Goal: Transaction & Acquisition: Book appointment/travel/reservation

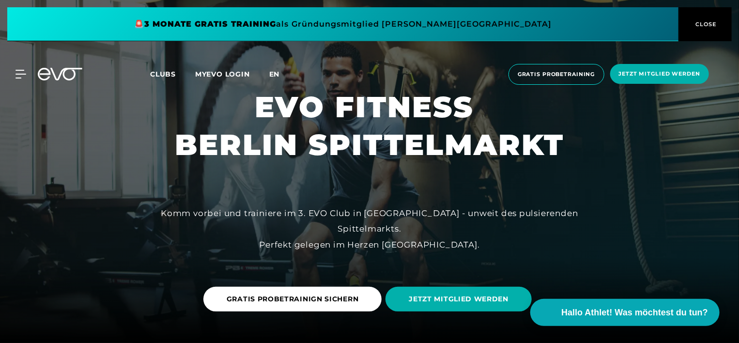
click at [277, 74] on span "en" at bounding box center [274, 74] width 11 height 9
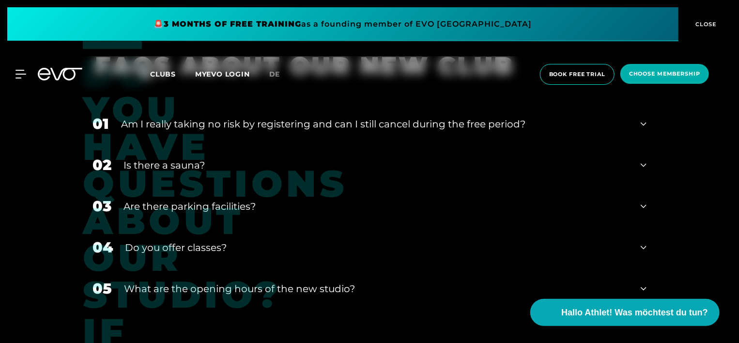
scroll to position [3679, 0]
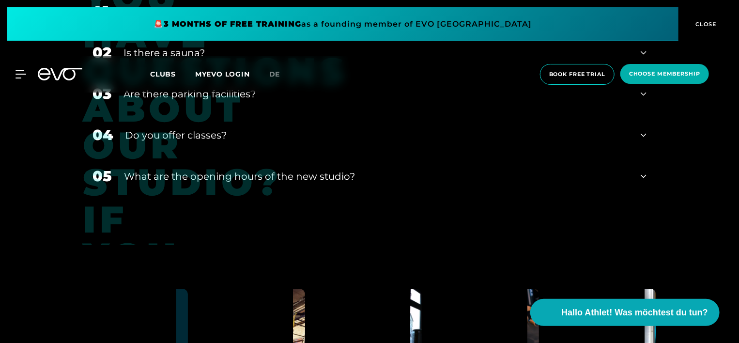
click at [644, 175] on icon at bounding box center [643, 176] width 6 height 12
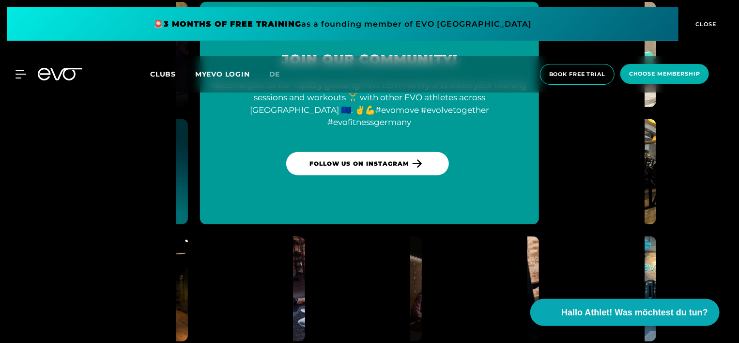
scroll to position [4120, 0]
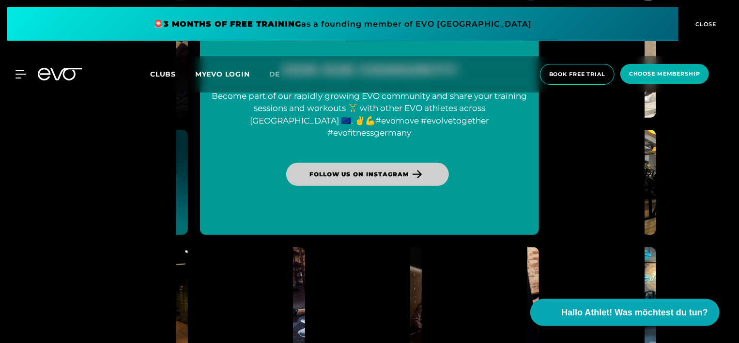
click at [397, 170] on span "Follow us on Instagram" at bounding box center [358, 174] width 99 height 9
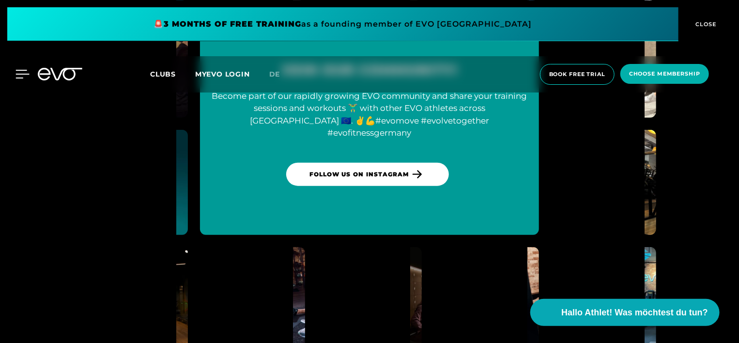
click at [23, 75] on icon at bounding box center [22, 74] width 14 height 9
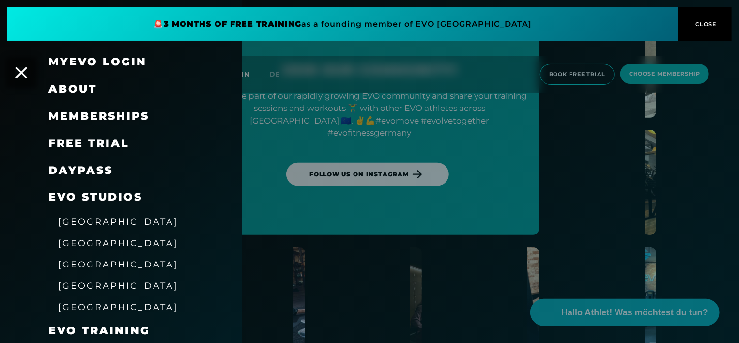
click at [87, 244] on span "[GEOGRAPHIC_DATA]" at bounding box center [118, 243] width 120 height 10
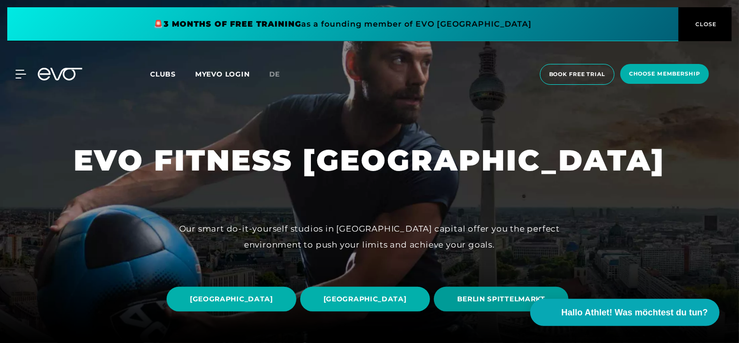
click at [457, 302] on span "BERLIN SPITTELMARKT" at bounding box center [501, 299] width 88 height 10
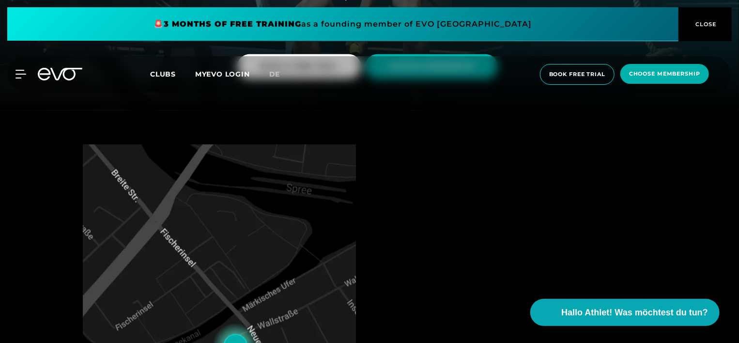
scroll to position [145, 0]
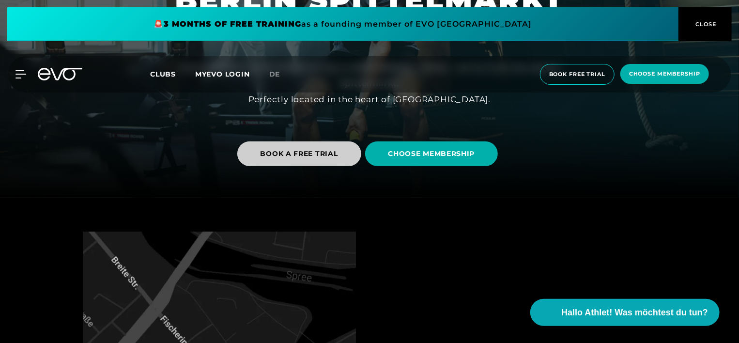
click at [313, 151] on span "BOOK A FREE TRIAL" at bounding box center [298, 154] width 77 height 10
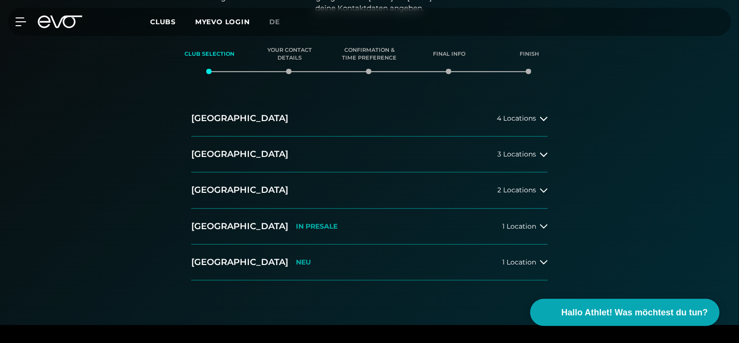
scroll to position [145, 0]
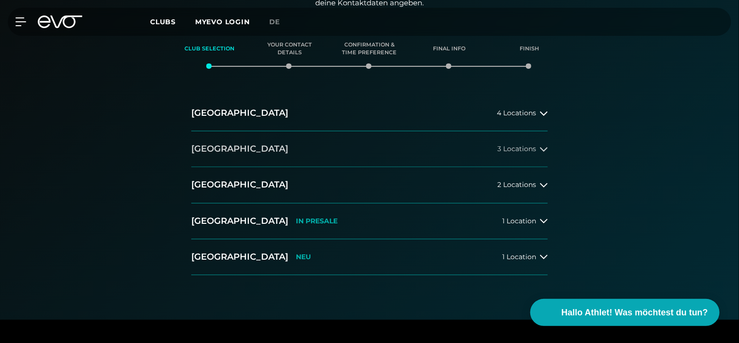
click at [545, 148] on icon at bounding box center [544, 149] width 8 height 8
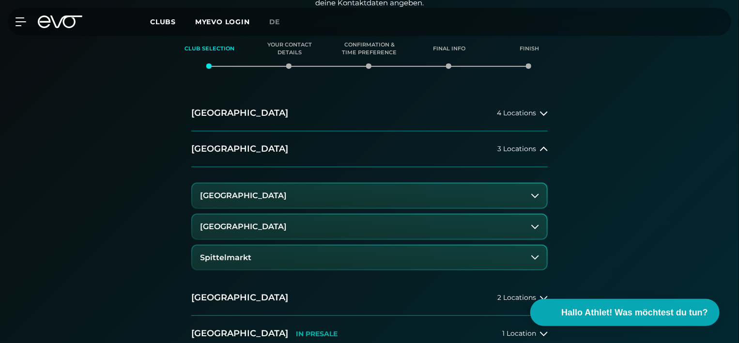
click at [244, 253] on h3 "Spittelmarkt" at bounding box center [225, 257] width 51 height 9
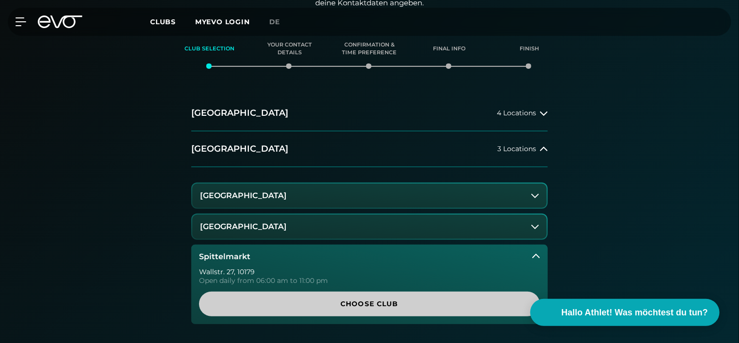
click at [378, 304] on span "Choose Club" at bounding box center [369, 304] width 294 height 10
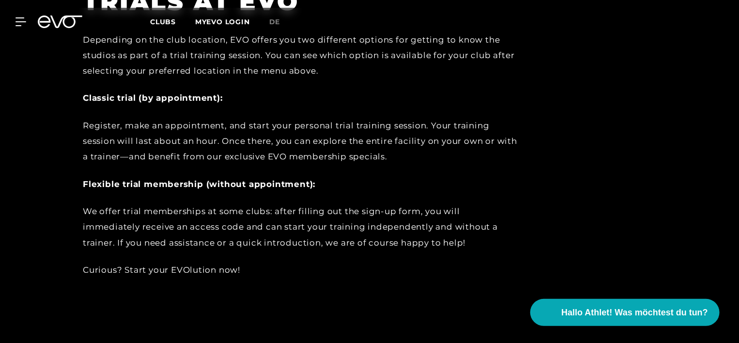
scroll to position [466, 0]
